Goal: Information Seeking & Learning: Learn about a topic

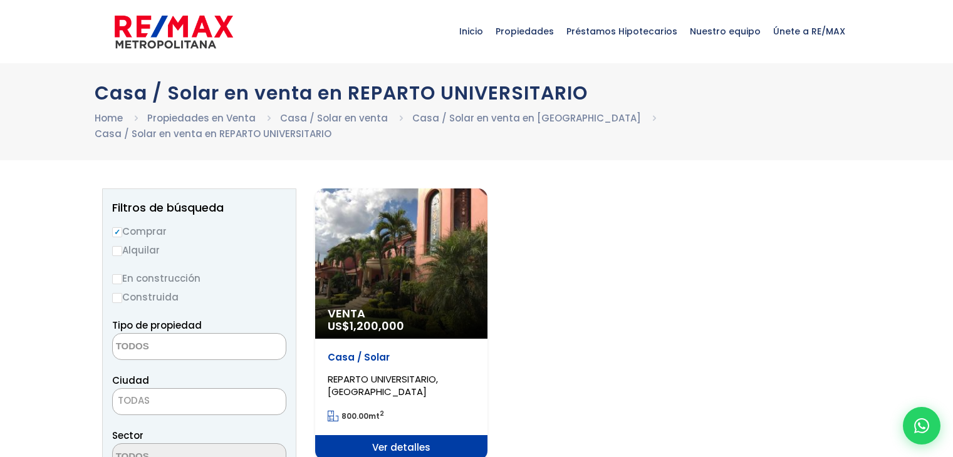
select select
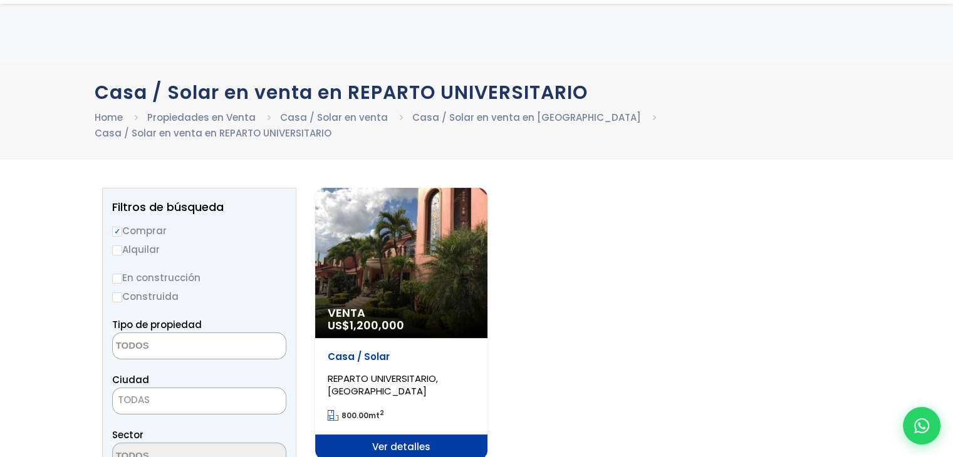
scroll to position [94, 0]
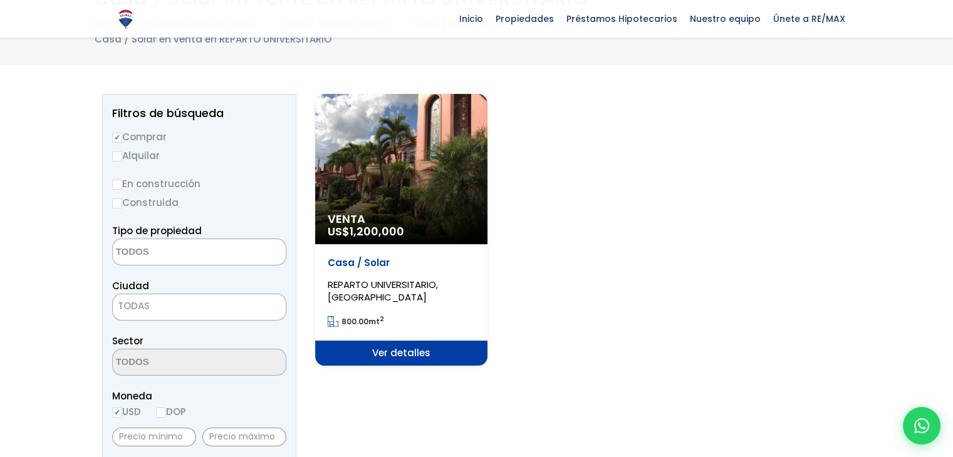
click at [385, 224] on div "Venta US$ 1,200,000" at bounding box center [401, 228] width 172 height 31
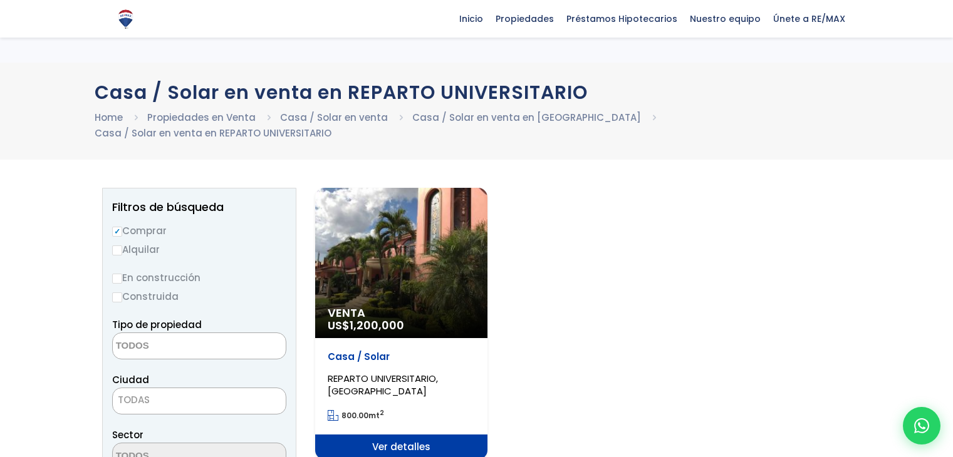
select select
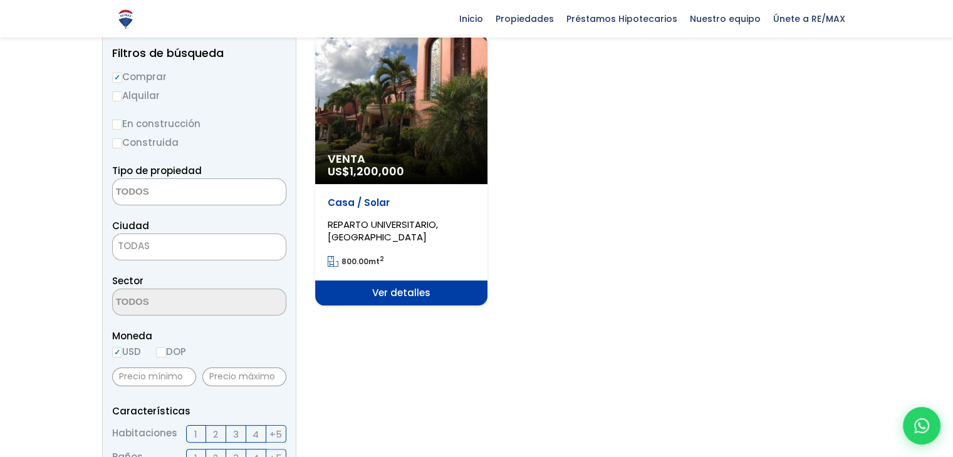
scroll to position [155, 0]
